Goal: Information Seeking & Learning: Compare options

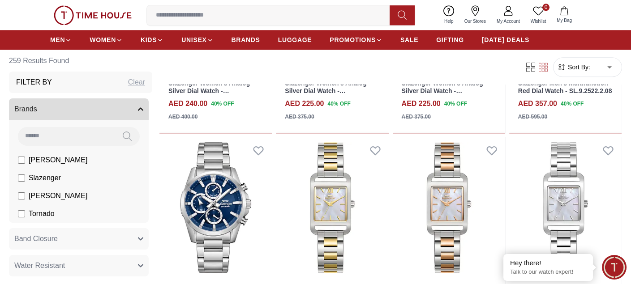
click at [80, 137] on input at bounding box center [66, 136] width 97 height 18
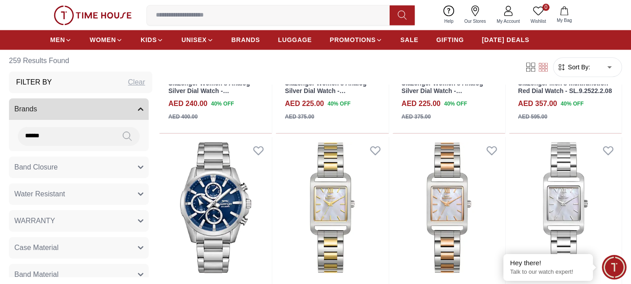
type input "******"
click at [412, 38] on span "SALE" at bounding box center [409, 39] width 18 height 9
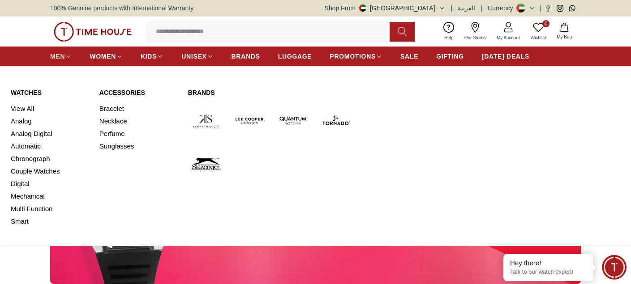
click at [71, 52] on link "MEN" at bounding box center [60, 56] width 21 height 16
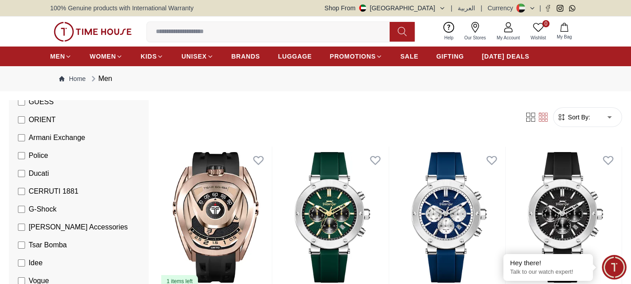
scroll to position [269, 0]
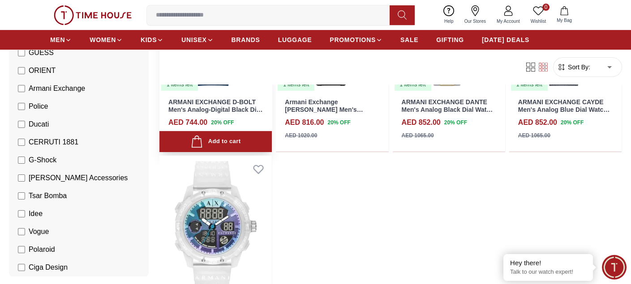
scroll to position [403, 0]
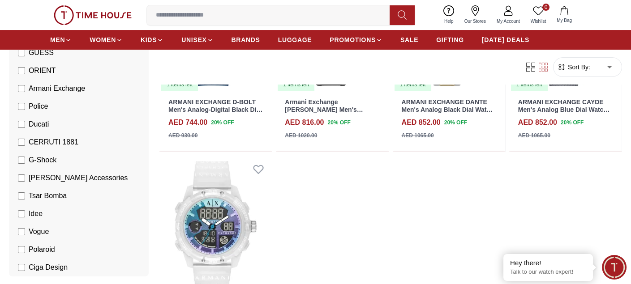
scroll to position [384, 0]
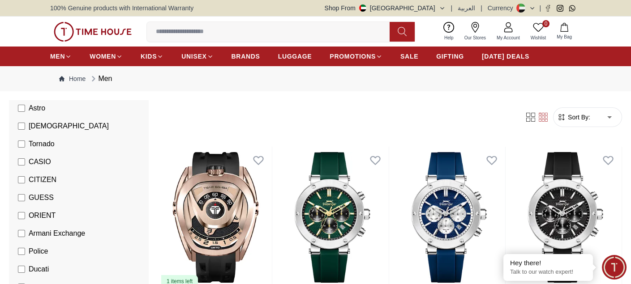
scroll to position [179, 0]
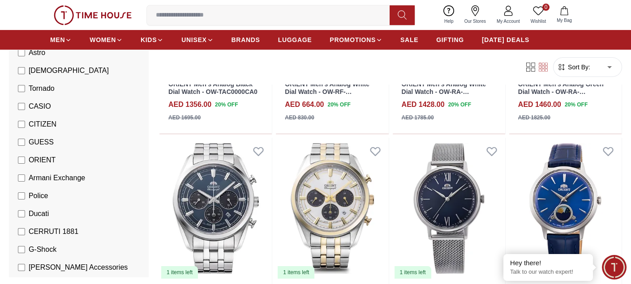
scroll to position [432, 0]
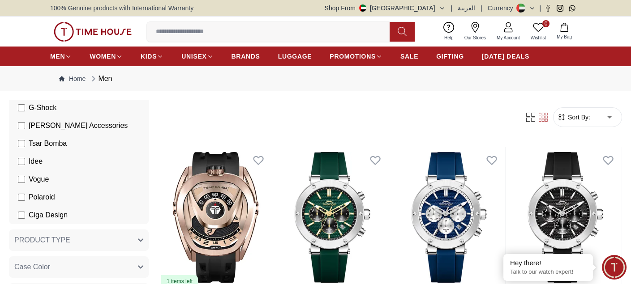
scroll to position [373, 0]
